Goal: Task Accomplishment & Management: Use online tool/utility

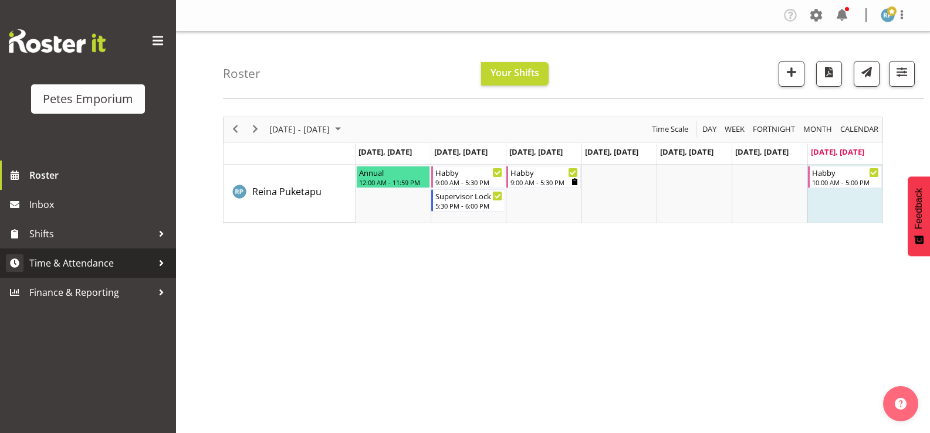
click at [89, 264] on span "Time & Attendance" at bounding box center [90, 264] width 123 height 18
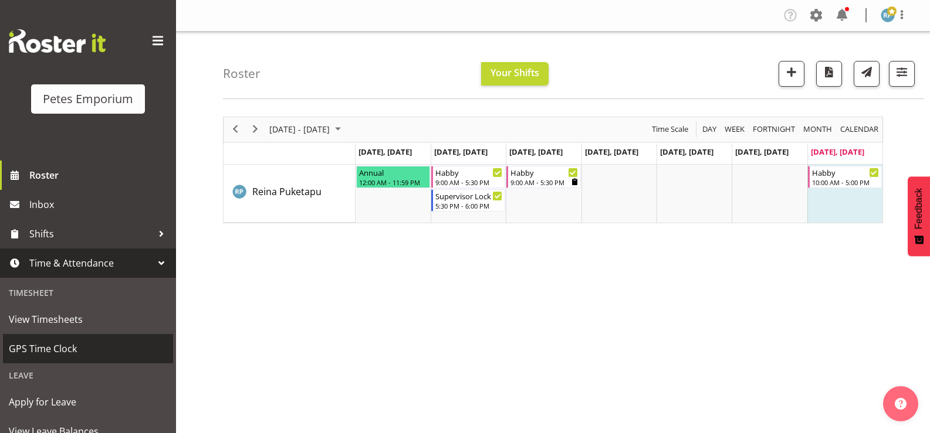
click at [69, 353] on span "GPS Time Clock" at bounding box center [88, 349] width 158 height 18
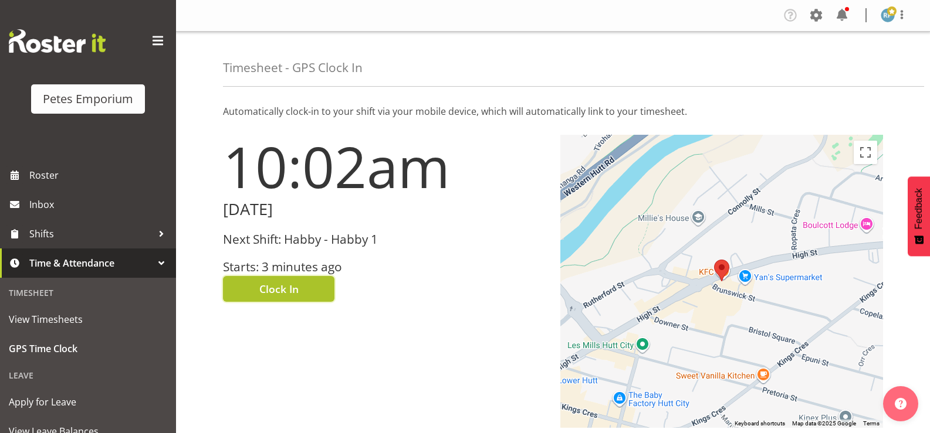
click at [307, 291] on button "Clock In" at bounding box center [278, 289] width 111 height 26
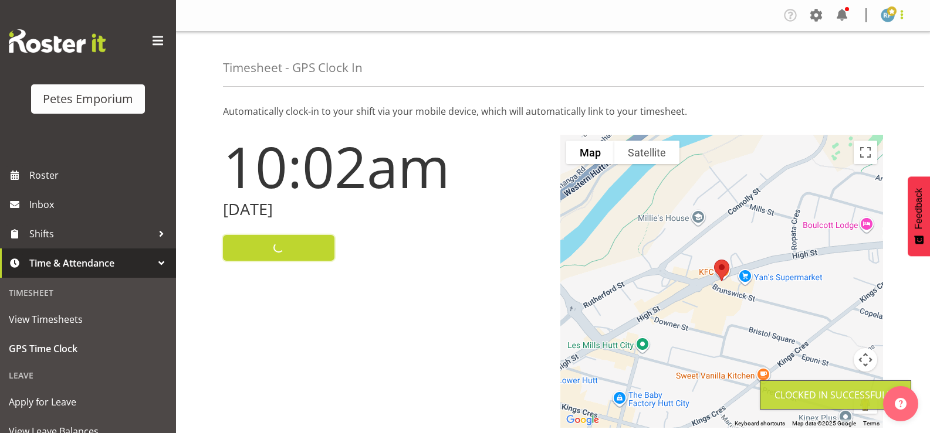
click at [907, 18] on span at bounding box center [901, 15] width 14 height 14
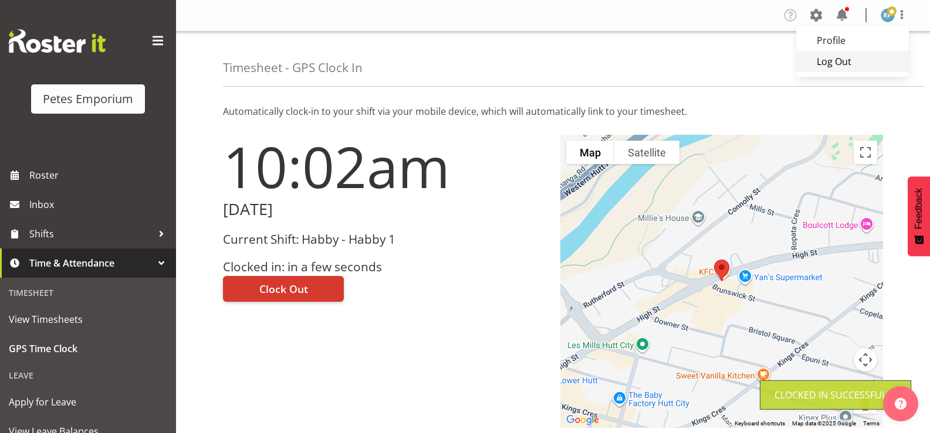
click at [837, 63] on link "Log Out" at bounding box center [852, 61] width 113 height 21
